Goal: Transaction & Acquisition: Purchase product/service

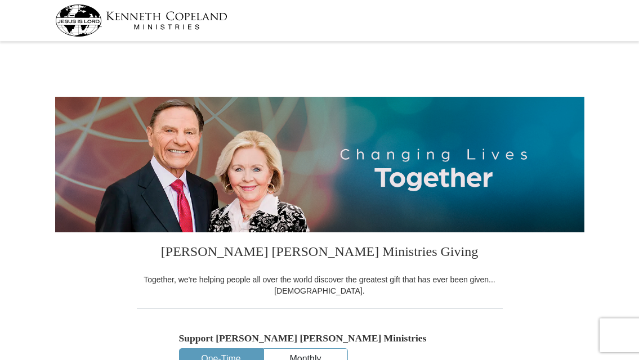
select select "CA"
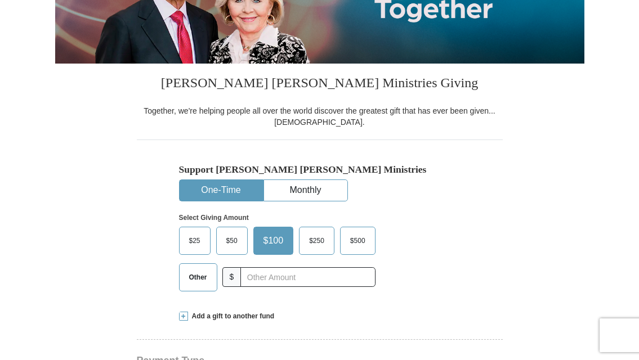
scroll to position [225, 0]
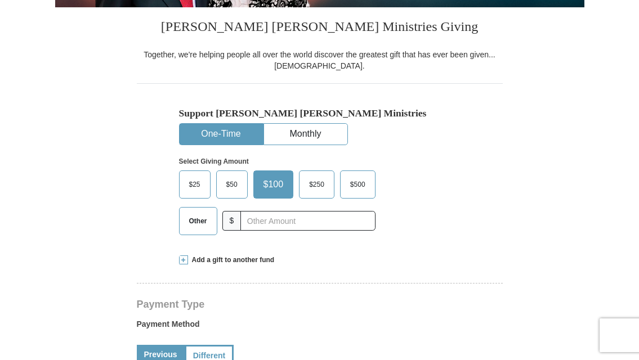
click at [236, 181] on span "$50" at bounding box center [232, 184] width 23 height 17
click at [0, 0] on input "$50" at bounding box center [0, 0] width 0 height 0
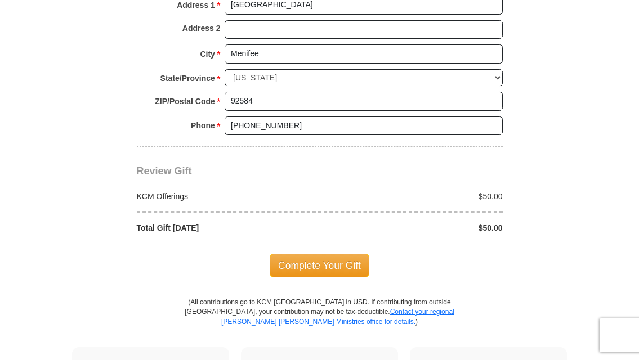
scroll to position [901, 0]
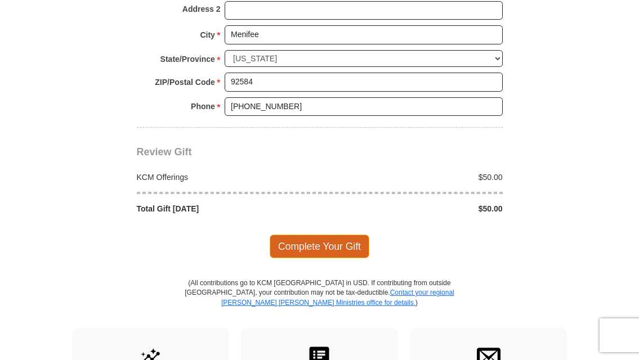
click at [329, 248] on span "Complete Your Gift" at bounding box center [320, 247] width 100 height 24
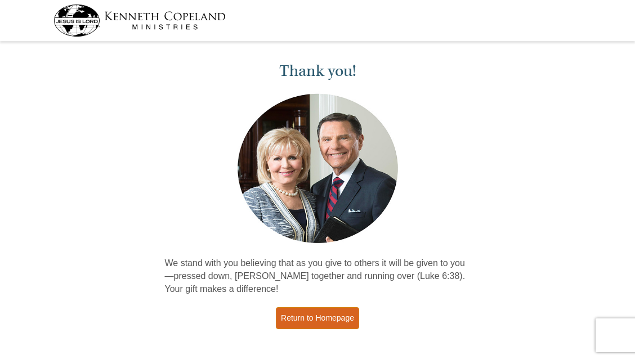
click at [301, 323] on link "Return to Homepage" at bounding box center [317, 318] width 83 height 22
